Goal: Information Seeking & Learning: Learn about a topic

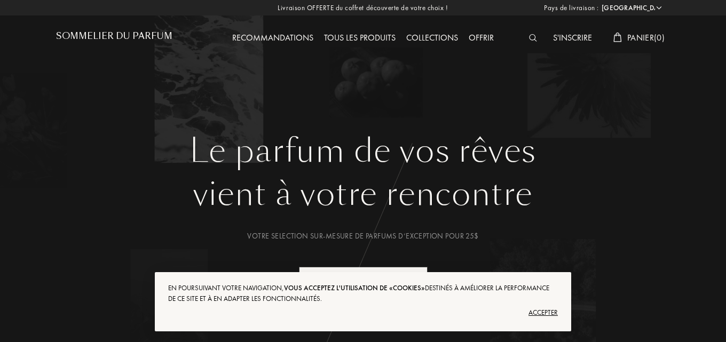
select select "US"
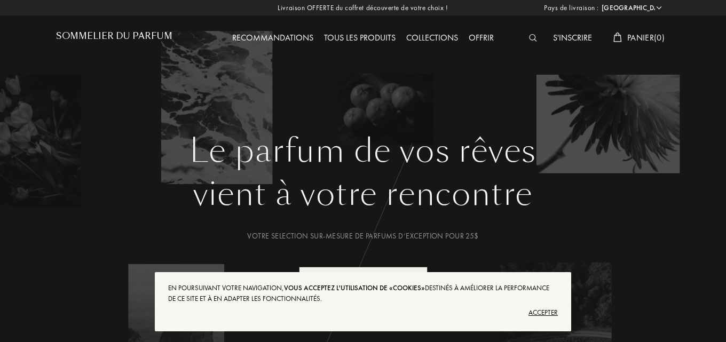
click at [544, 309] on div "Accepter" at bounding box center [363, 312] width 390 height 17
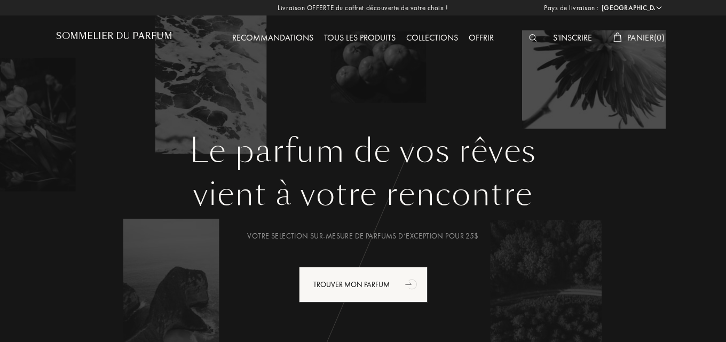
click at [357, 38] on div "Tous les produits" at bounding box center [360, 38] width 82 height 14
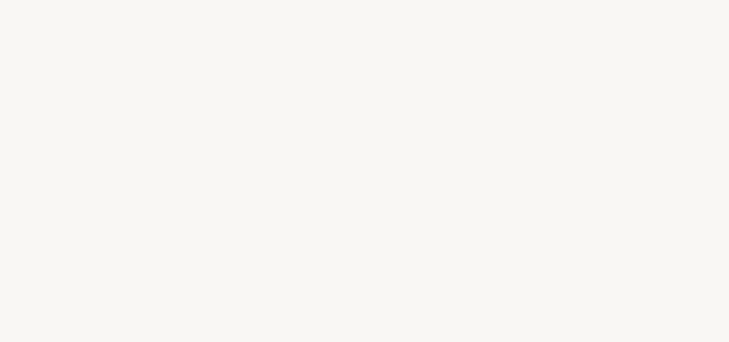
select select "US"
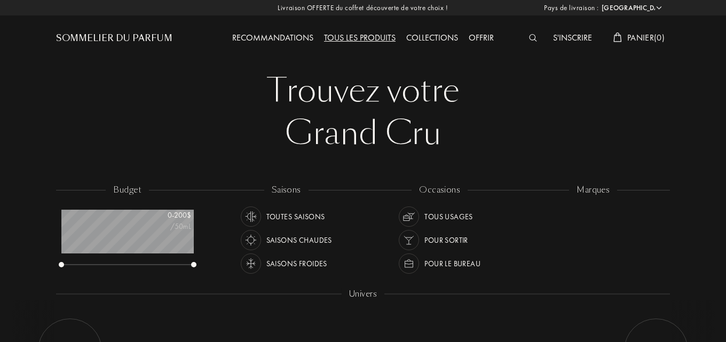
scroll to position [53, 132]
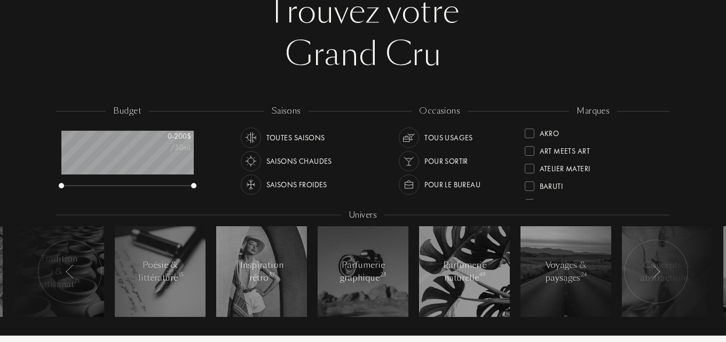
scroll to position [53, 0]
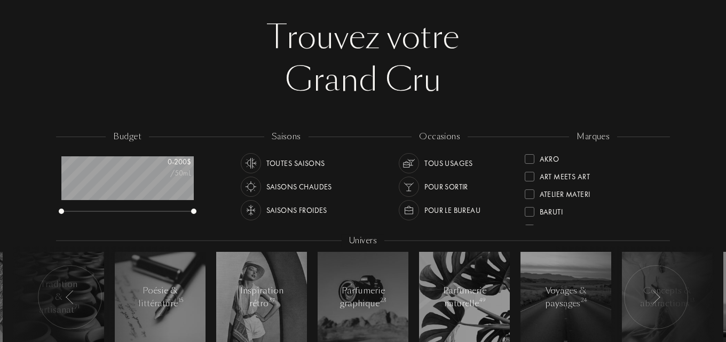
click at [257, 187] on img at bounding box center [250, 186] width 15 height 15
click at [410, 185] on img at bounding box center [408, 186] width 15 height 15
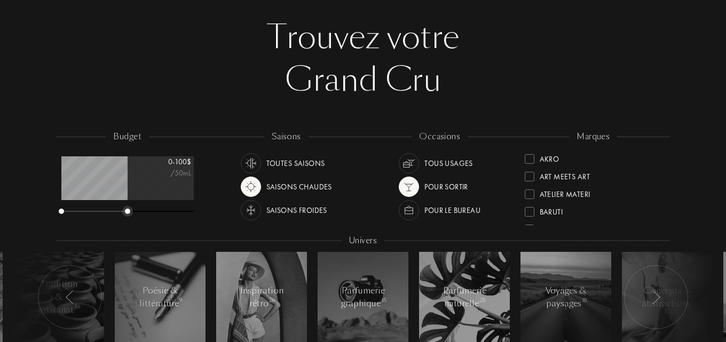
drag, startPoint x: 193, startPoint y: 211, endPoint x: 127, endPoint y: 201, distance: 67.0
click at [127, 201] on div "0 - 100 $ /50mL" at bounding box center [127, 185] width 132 height 59
click at [552, 177] on div "Art Meets Art" at bounding box center [565, 175] width 50 height 14
click at [548, 192] on div "Bontemps" at bounding box center [558, 192] width 37 height 14
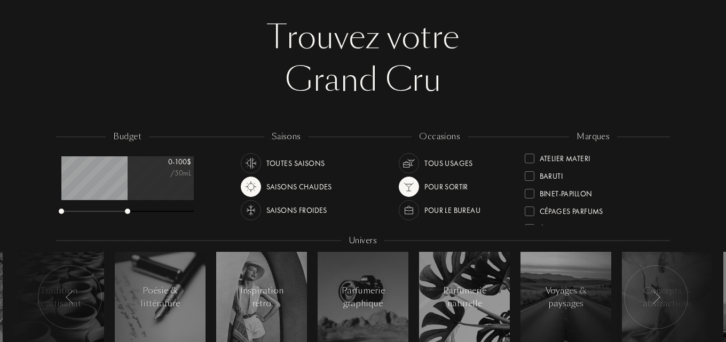
scroll to position [0, 0]
click at [562, 158] on div "Olfactive Studio" at bounding box center [571, 154] width 63 height 14
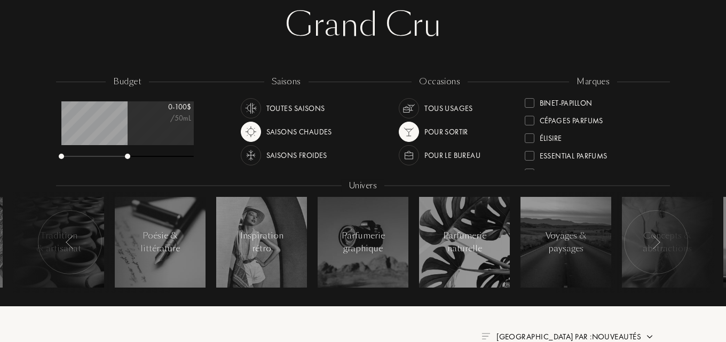
scroll to position [107, 0]
